Goal: Information Seeking & Learning: Learn about a topic

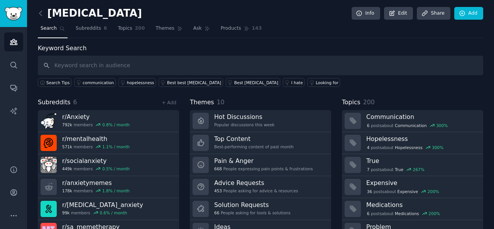
click at [275, 40] on div "[MEDICAL_DATA] Info Edit Share Add Search Subreddits 6 Topics 200 Themes Ask Pr…" at bounding box center [260, 133] width 445 height 245
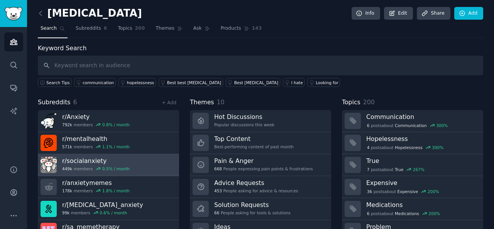
click at [77, 163] on div "r/ socialanxiety 449k members 0.5 % / month" at bounding box center [96, 165] width 68 height 16
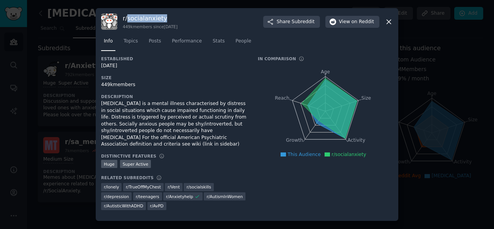
drag, startPoint x: 178, startPoint y: 18, endPoint x: 128, endPoint y: 21, distance: 49.9
click at [128, 21] on h3 "r/ socialanxiety" at bounding box center [150, 18] width 55 height 8
copy h3 "socialanxiety"
click at [389, 21] on icon at bounding box center [389, 22] width 8 height 8
